Goal: Task Accomplishment & Management: Manage account settings

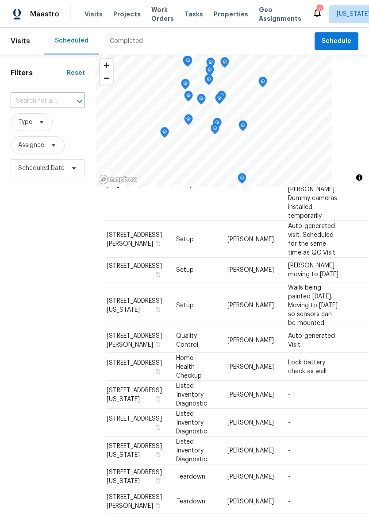
scroll to position [159, 0]
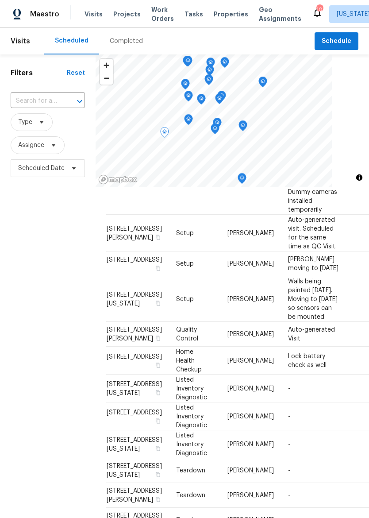
click at [0, 0] on icon at bounding box center [0, 0] width 0 height 0
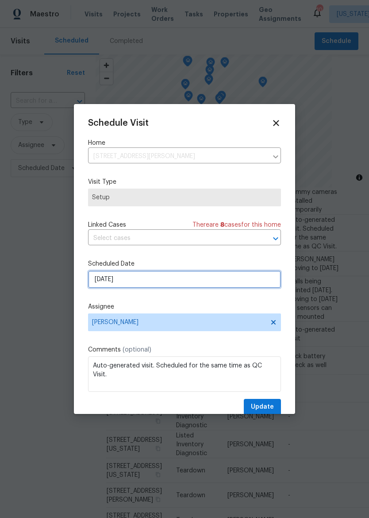
click at [175, 288] on input "[DATE]" at bounding box center [184, 279] width 193 height 18
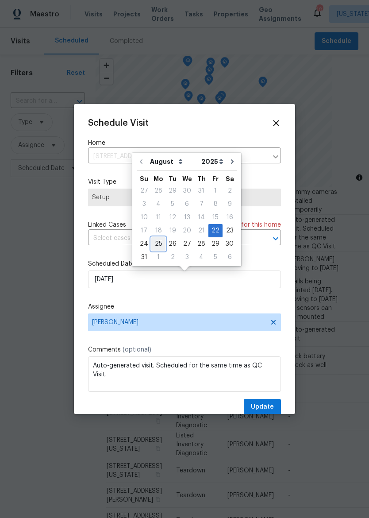
click at [160, 238] on div "25" at bounding box center [158, 244] width 14 height 12
type input "[DATE]"
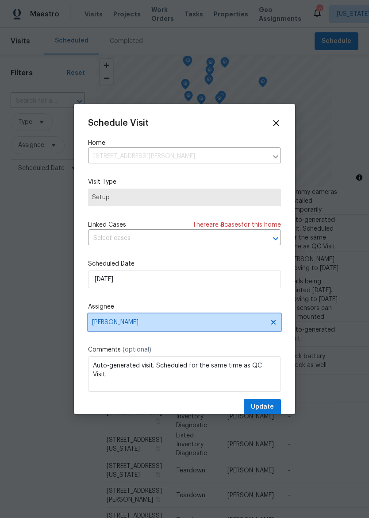
click at [176, 325] on span "[PERSON_NAME]" at bounding box center [178, 322] width 173 height 7
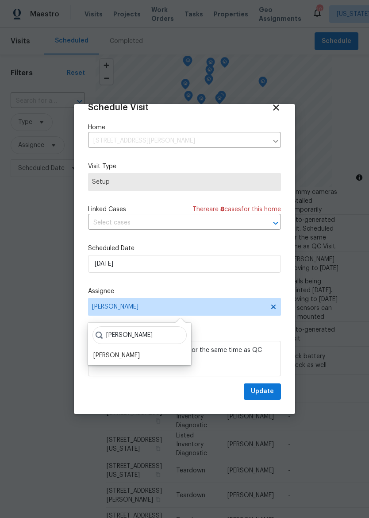
scroll to position [17, 0]
type input "[PERSON_NAME]"
click at [119, 364] on div "[PERSON_NAME] [PERSON_NAME]" at bounding box center [139, 344] width 103 height 42
click at [120, 354] on div "[PERSON_NAME]" at bounding box center [116, 355] width 46 height 9
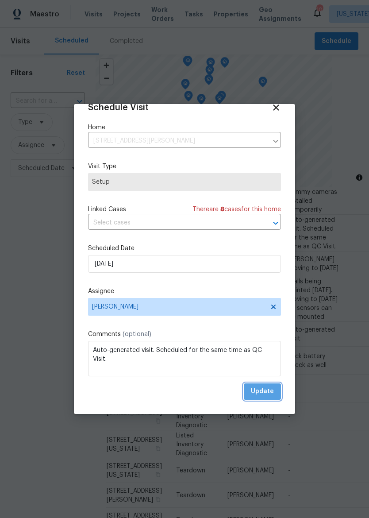
click at [270, 387] on span "Update" at bounding box center [262, 391] width 23 height 11
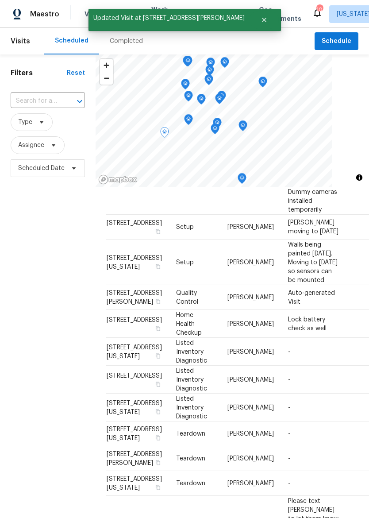
click at [0, 0] on icon at bounding box center [0, 0] width 0 height 0
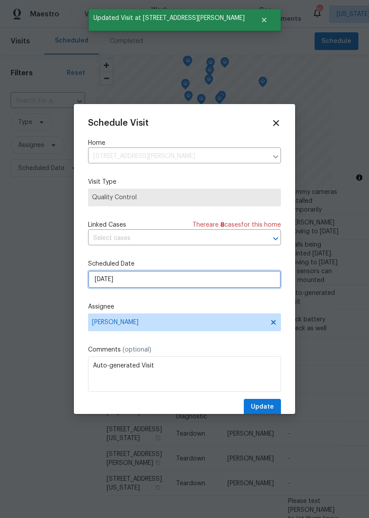
click at [202, 277] on input "[DATE]" at bounding box center [184, 279] width 193 height 18
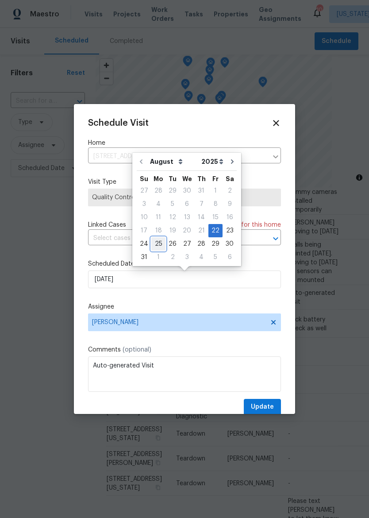
click at [158, 241] on div "25" at bounding box center [158, 244] width 14 height 12
type input "[DATE]"
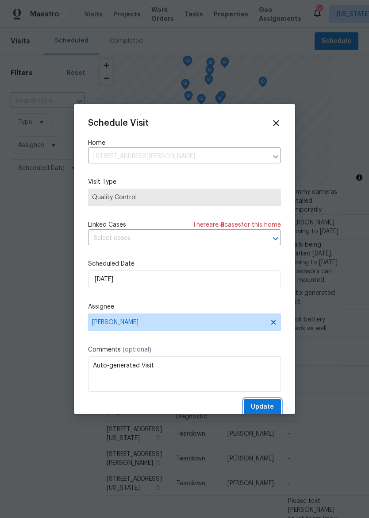
click at [261, 410] on span "Update" at bounding box center [262, 406] width 23 height 11
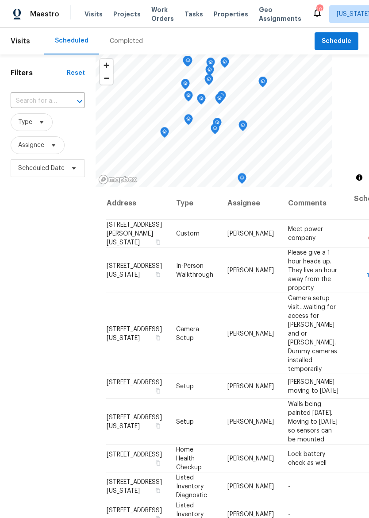
scroll to position [0, 0]
